Goal: Use online tool/utility: Utilize a website feature to perform a specific function

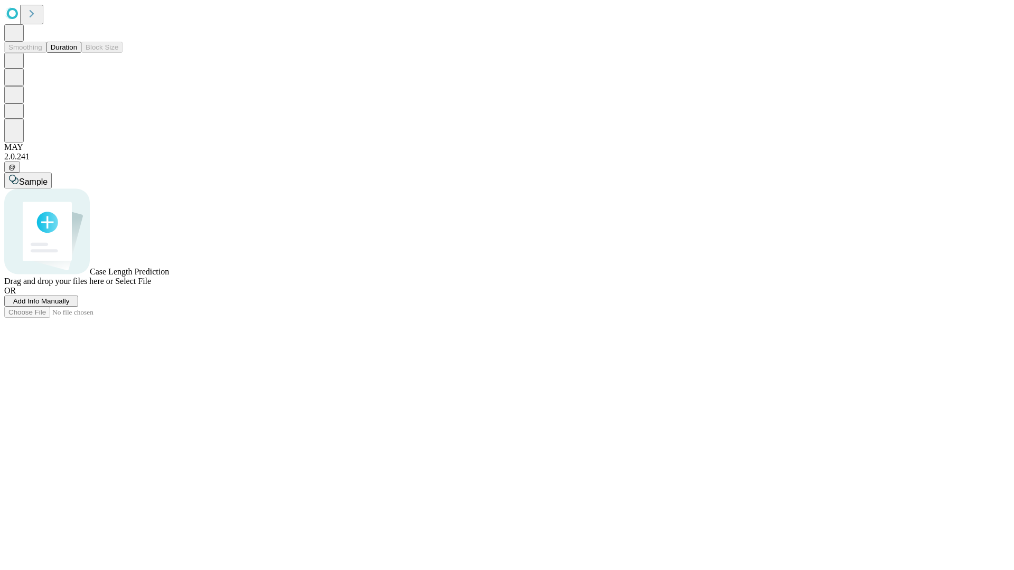
click at [70, 305] on span "Add Info Manually" at bounding box center [41, 301] width 57 height 8
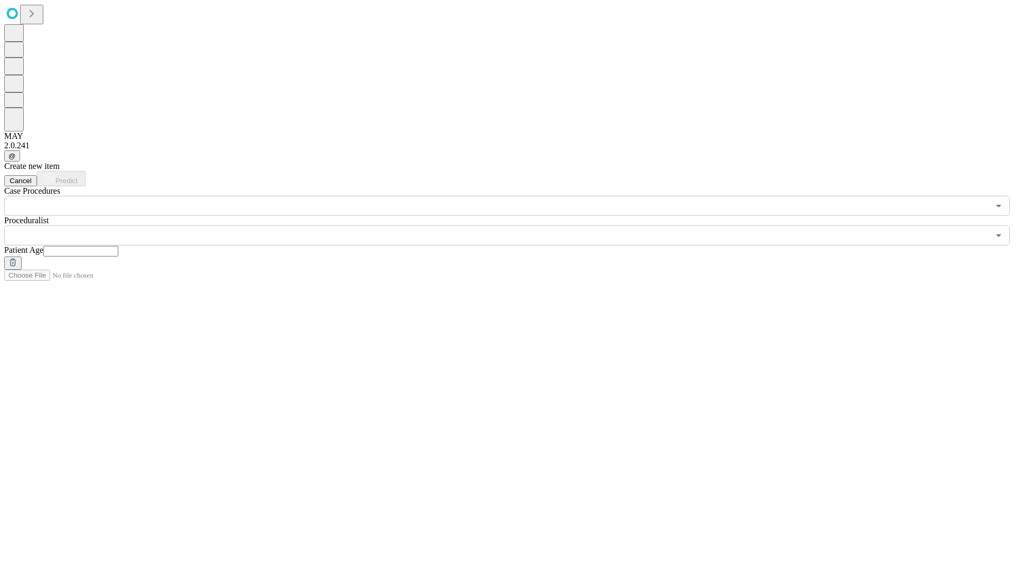
click at [118, 246] on input "text" at bounding box center [80, 251] width 75 height 11
type input "**"
click at [514, 226] on input "text" at bounding box center [496, 236] width 985 height 20
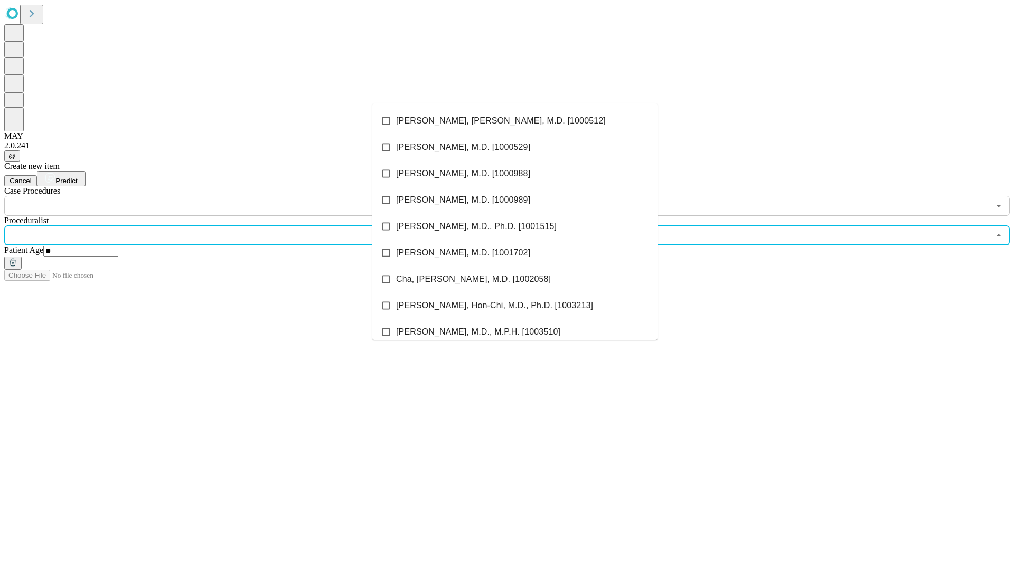
click at [515, 121] on li "[PERSON_NAME], [PERSON_NAME], M.D. [1000512]" at bounding box center [514, 121] width 285 height 26
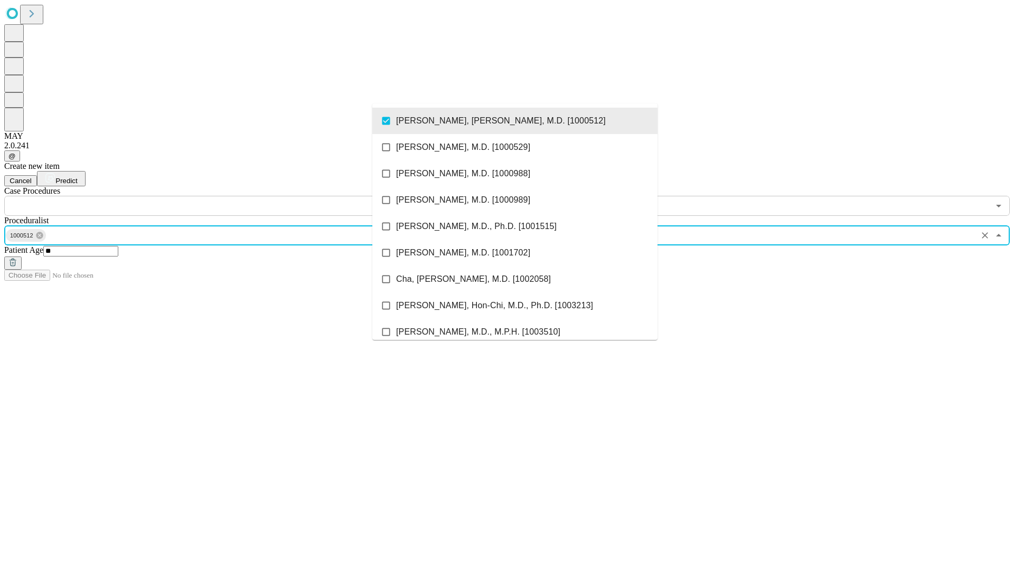
click at [222, 196] on input "text" at bounding box center [496, 206] width 985 height 20
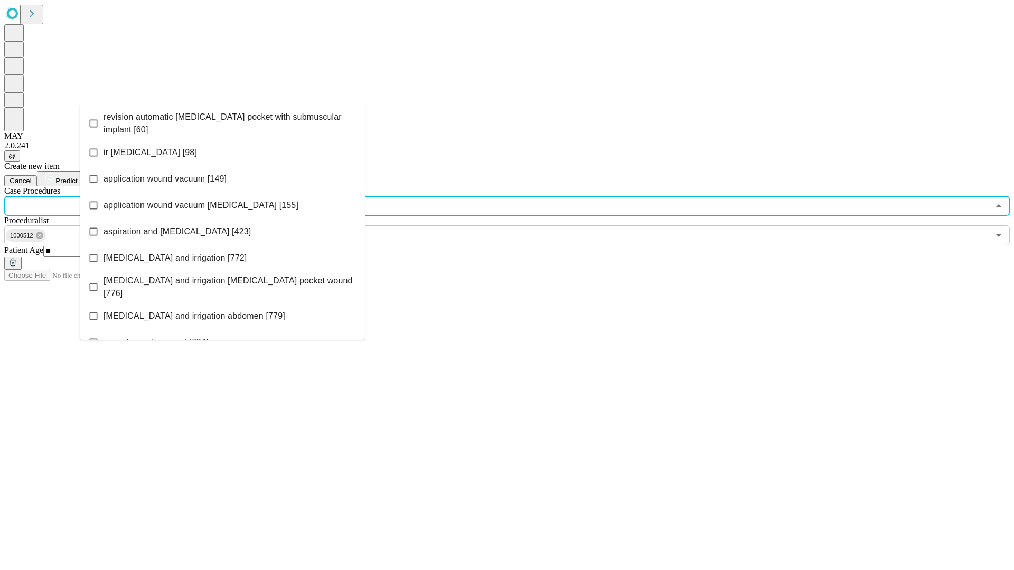
click at [222, 121] on span "revision automatic [MEDICAL_DATA] pocket with submuscular implant [60]" at bounding box center [230, 123] width 253 height 25
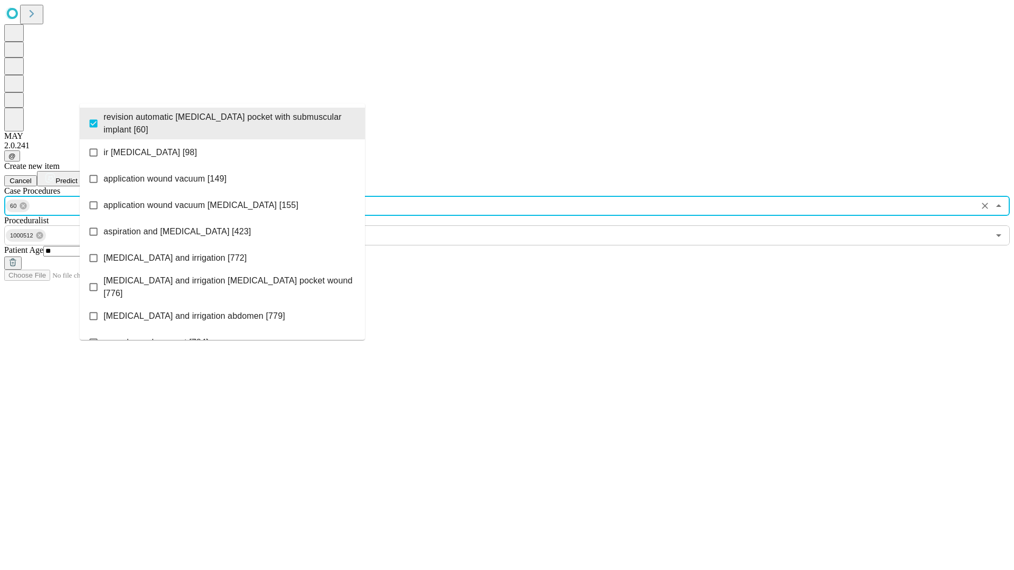
click at [77, 177] on span "Predict" at bounding box center [66, 181] width 22 height 8
